Goal: Information Seeking & Learning: Learn about a topic

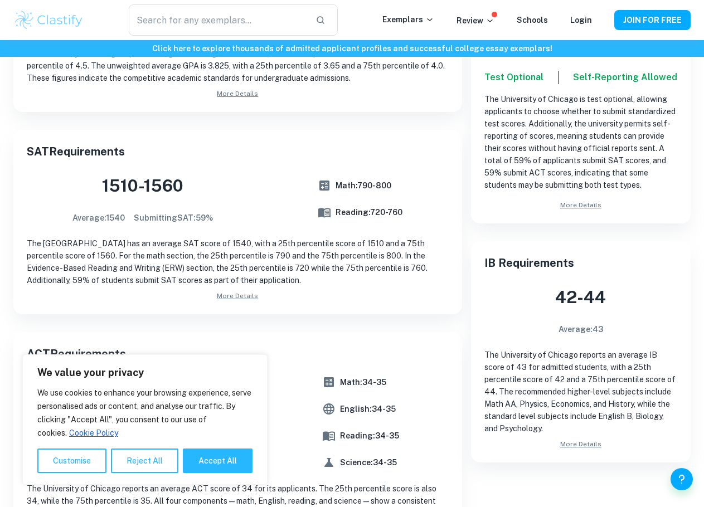
scroll to position [369, 0]
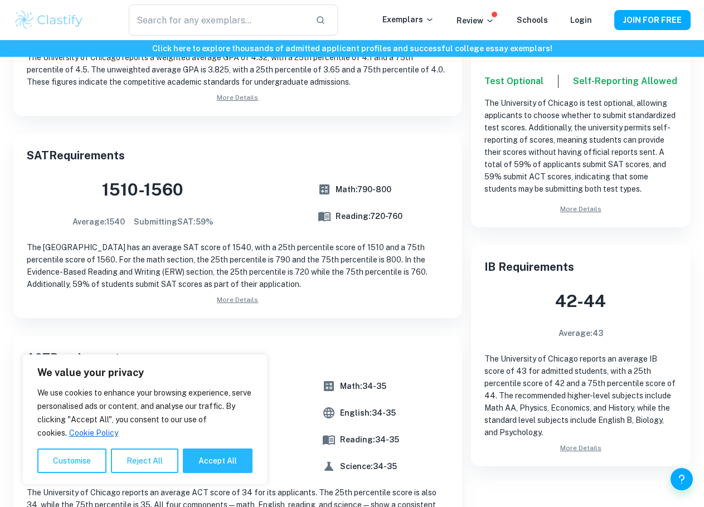
click at [596, 448] on link "More Details" at bounding box center [580, 448] width 193 height 10
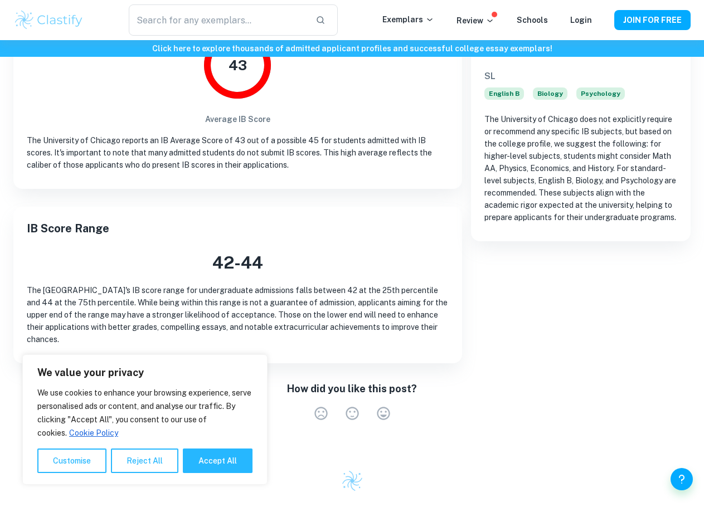
scroll to position [279, 0]
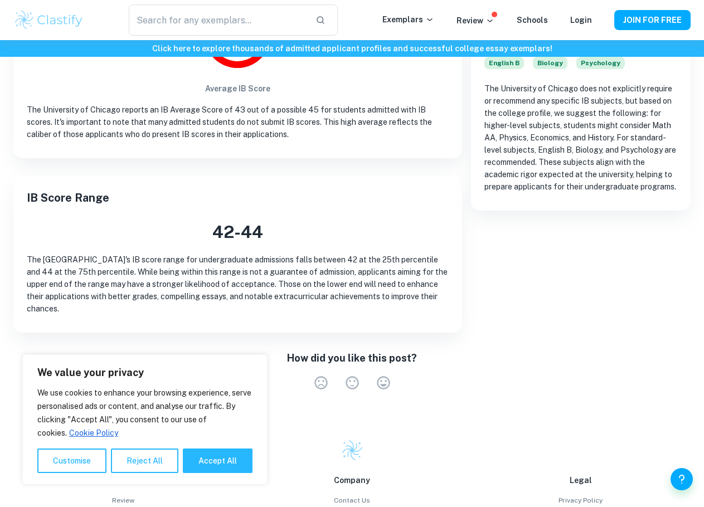
drag, startPoint x: 141, startPoint y: 457, endPoint x: 171, endPoint y: 438, distance: 35.3
click at [141, 457] on button "Reject All" at bounding box center [144, 461] width 67 height 25
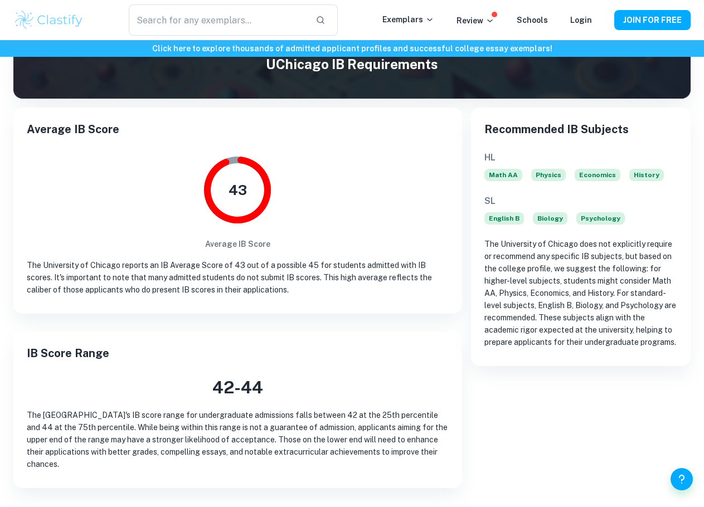
scroll to position [140, 0]
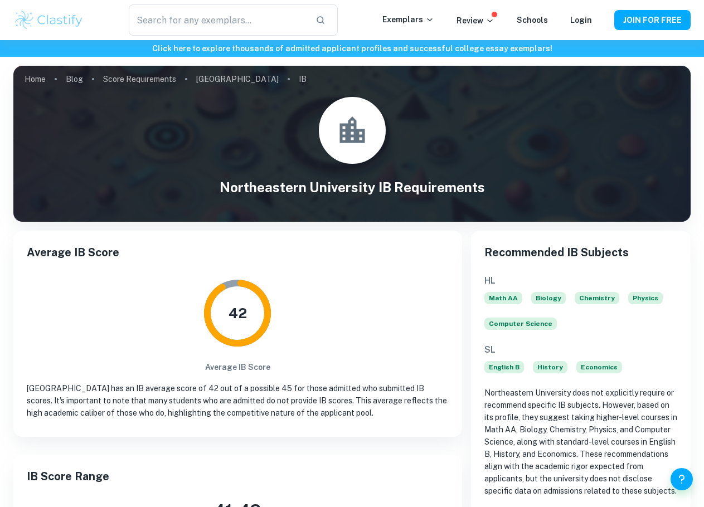
drag, startPoint x: 66, startPoint y: 20, endPoint x: 129, endPoint y: 13, distance: 63.3
click at [66, 20] on img at bounding box center [48, 20] width 71 height 22
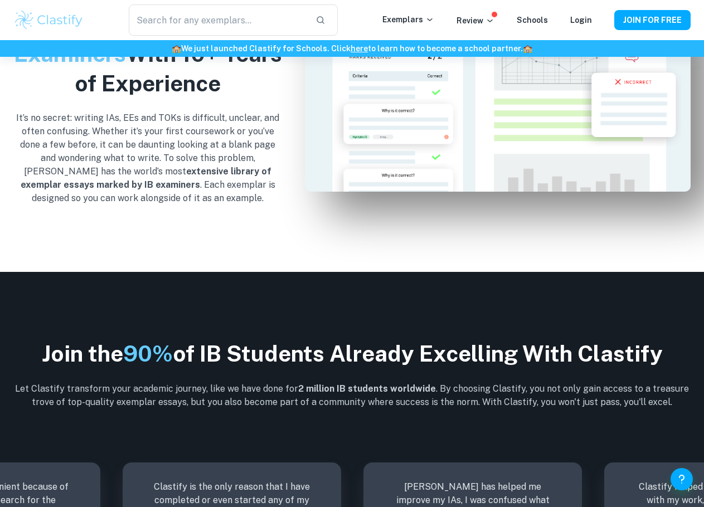
scroll to position [2868, 0]
